Goal: Go to known website: Go to known website

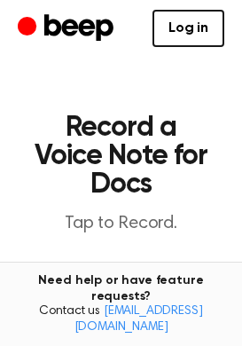
click at [122, 277] on span "button" at bounding box center [121, 290] width 73 height 73
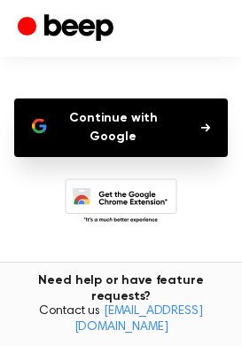
scroll to position [154, 0]
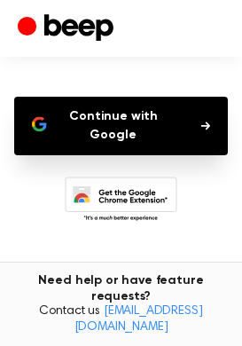
click at [99, 119] on button "Continue with Google" at bounding box center [121, 126] width 214 height 59
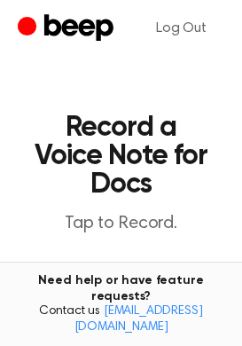
click at [59, 24] on icon "Beep" at bounding box center [78, 27] width 69 height 27
